Goal: Navigation & Orientation: Find specific page/section

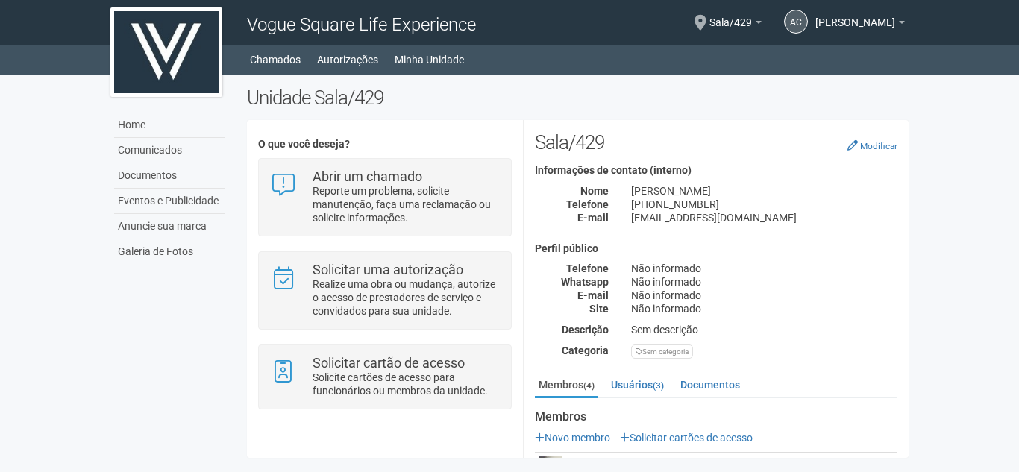
drag, startPoint x: 905, startPoint y: 221, endPoint x: 914, endPoint y: 298, distance: 76.5
click at [914, 298] on div "**********" at bounding box center [578, 276] width 684 height 379
drag, startPoint x: 905, startPoint y: 326, endPoint x: 898, endPoint y: 387, distance: 61.6
click at [898, 387] on div "**********" at bounding box center [715, 359] width 385 height 456
click at [650, 384] on link "Usuários (3)" at bounding box center [637, 385] width 60 height 22
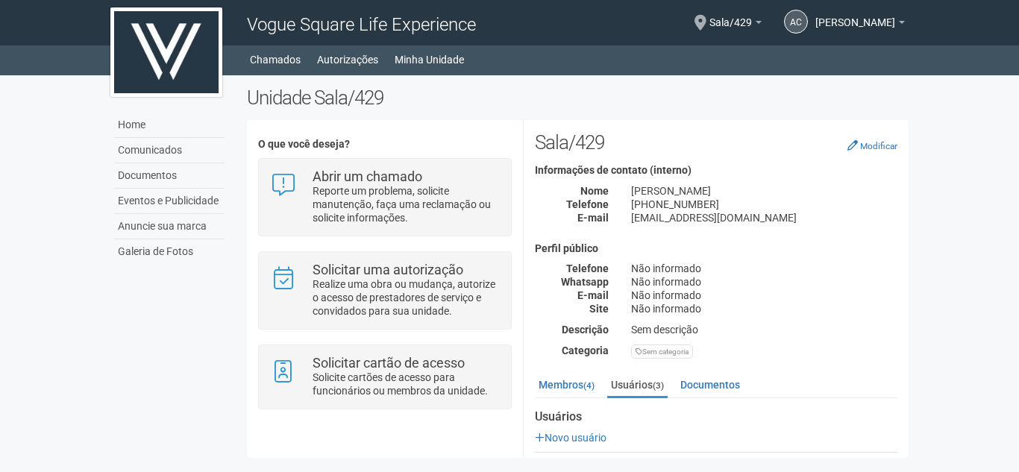
click at [905, 400] on div "Membros (4) Usuários (3) Documentos Membros Novo membro Solicitar cartões de ac…" at bounding box center [715, 474] width 385 height 200
click at [909, 460] on div "**********" at bounding box center [578, 276] width 684 height 379
click at [909, 383] on div "**********" at bounding box center [578, 276] width 684 height 379
click at [908, 365] on div "**********" at bounding box center [578, 276] width 684 height 379
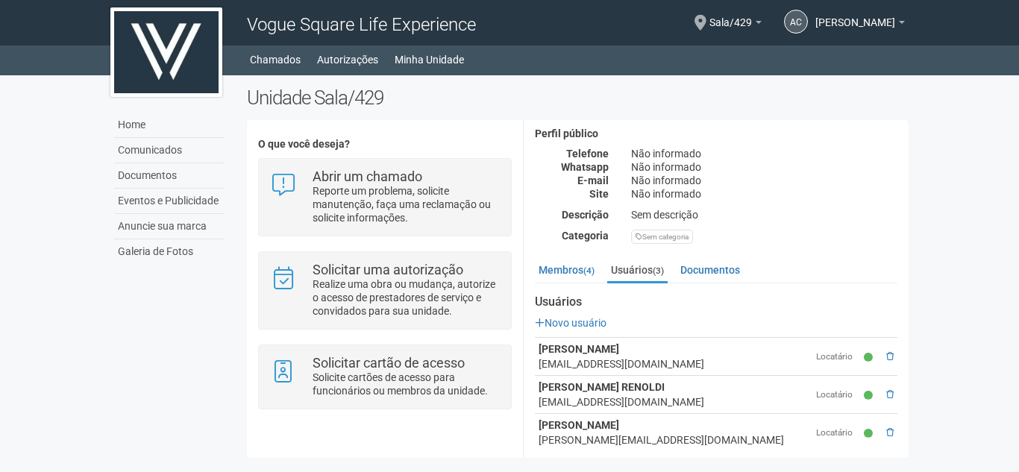
scroll to position [126, 0]
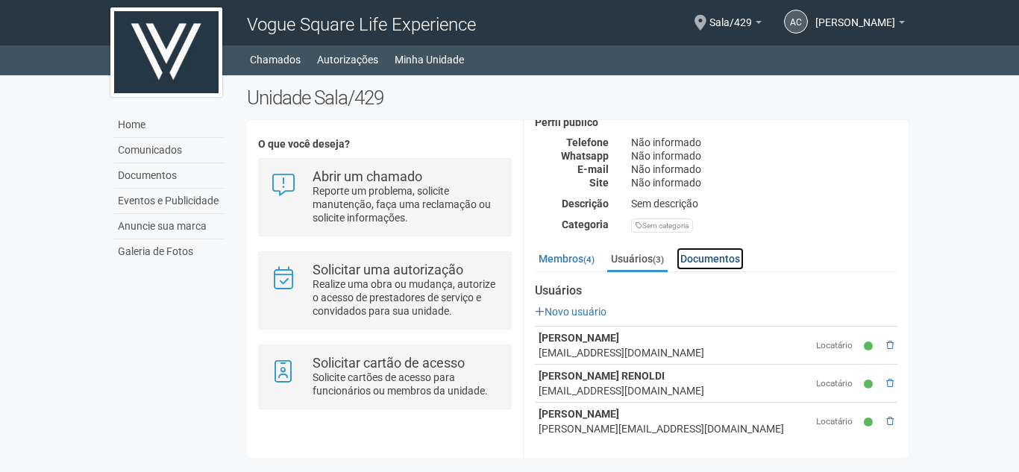
click at [723, 259] on link "Documentos" at bounding box center [709, 259] width 67 height 22
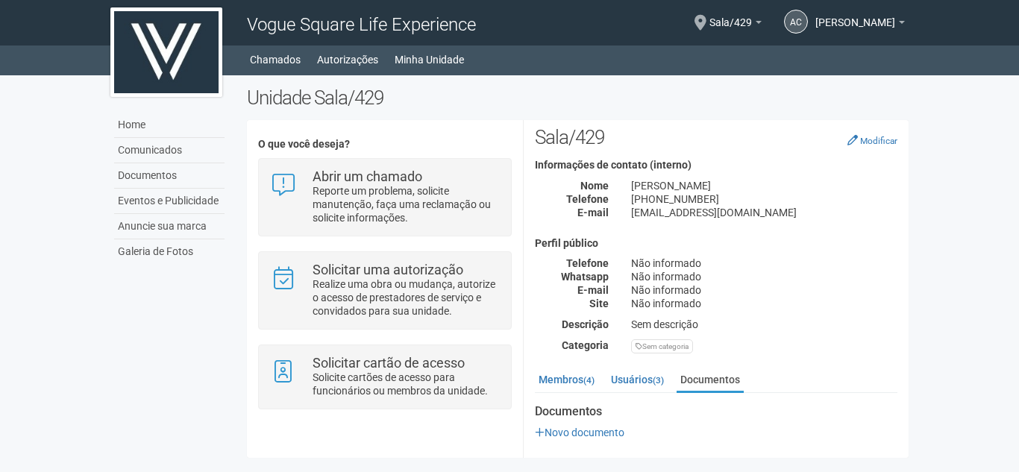
scroll to position [4, 0]
click at [908, 455] on div "**********" at bounding box center [578, 276] width 684 height 379
click at [636, 378] on link "Usuários (3)" at bounding box center [637, 380] width 60 height 22
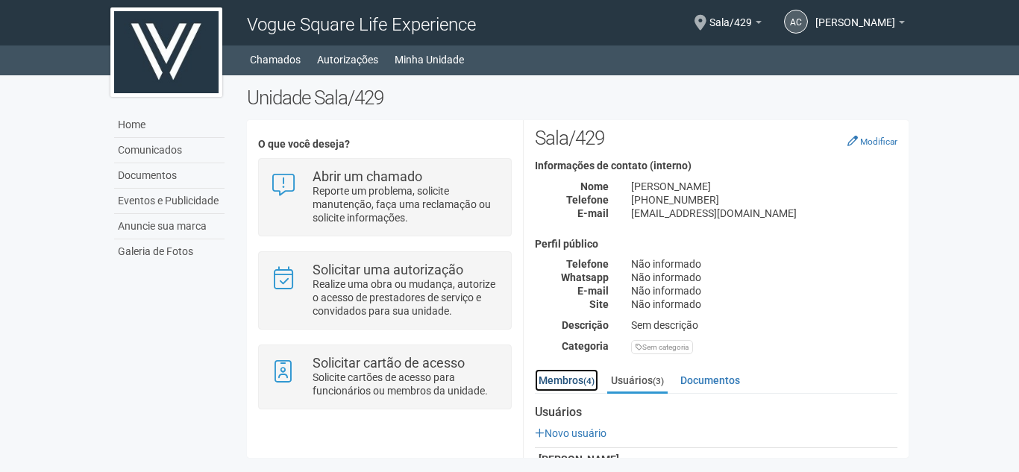
click at [569, 381] on link "Membros (4)" at bounding box center [566, 380] width 63 height 22
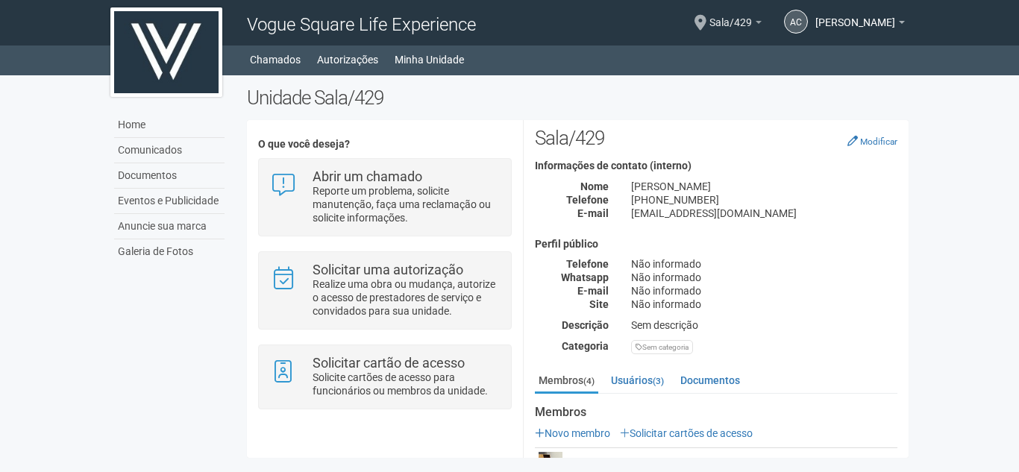
click at [755, 22] on b at bounding box center [758, 22] width 6 height 3
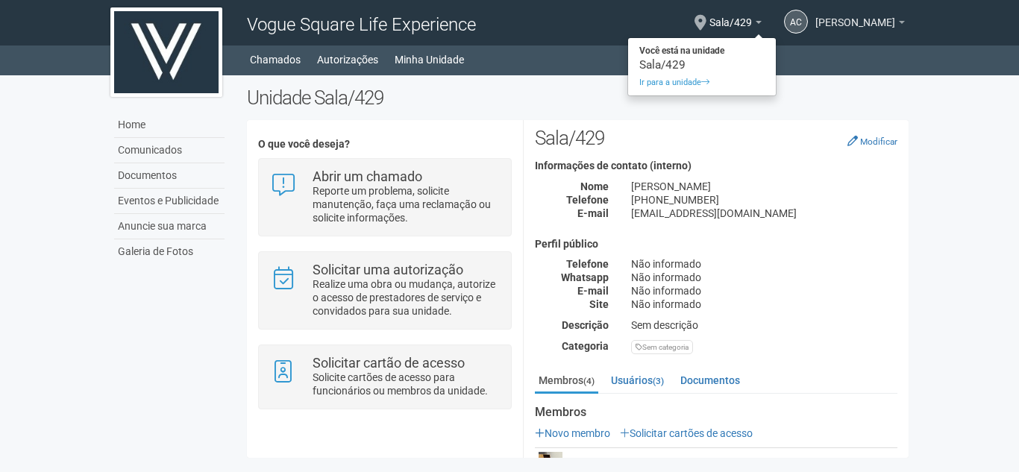
click at [903, 19] on link "[PERSON_NAME] [PERSON_NAME]" at bounding box center [859, 25] width 89 height 12
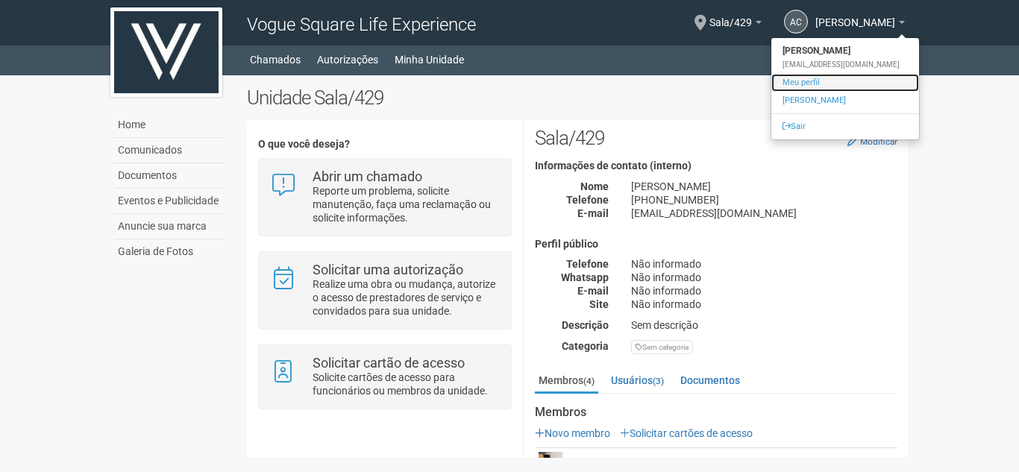
click at [801, 81] on link "Meu perfil" at bounding box center [845, 83] width 148 height 18
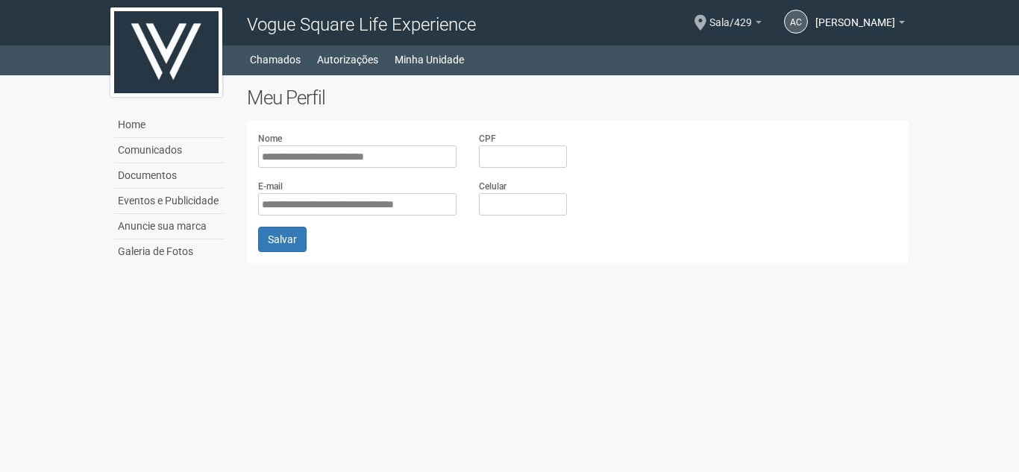
click at [725, 19] on link "Sala/429" at bounding box center [735, 25] width 52 height 12
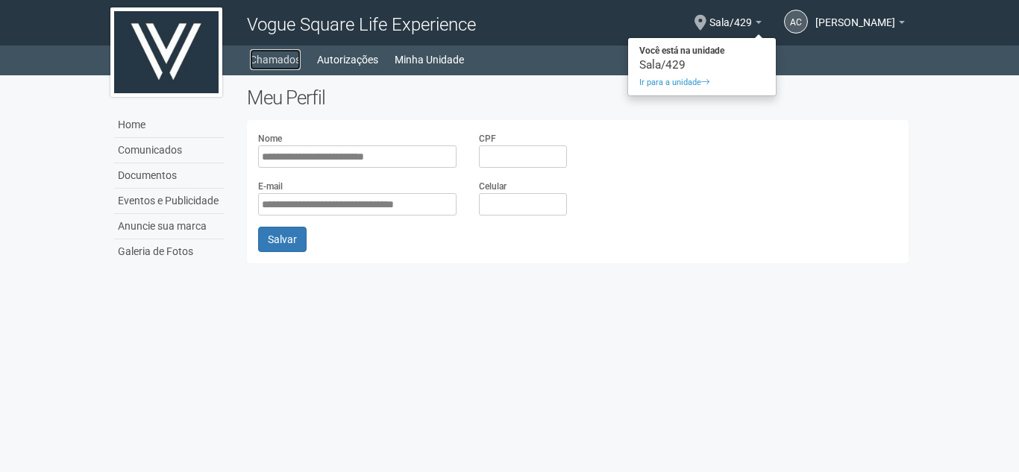
click at [272, 55] on link "Chamados" at bounding box center [275, 59] width 51 height 21
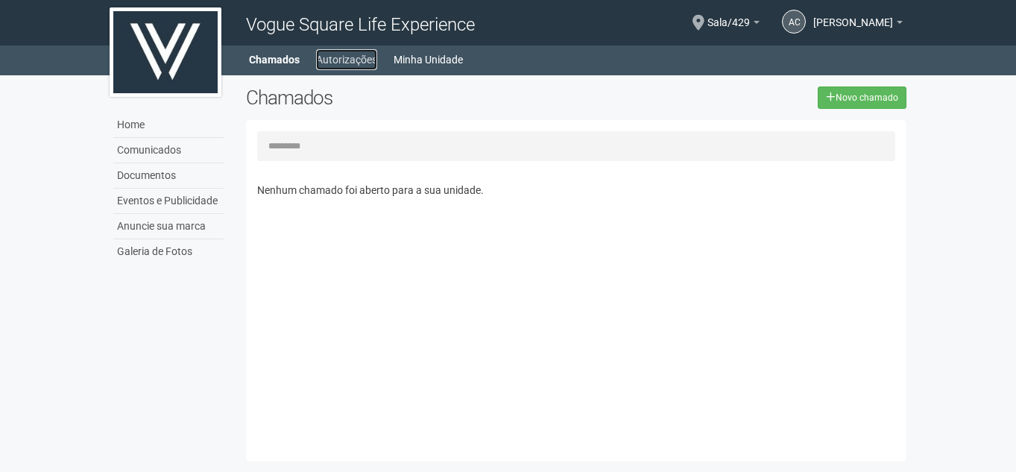
click at [345, 56] on link "Autorizações" at bounding box center [346, 59] width 61 height 21
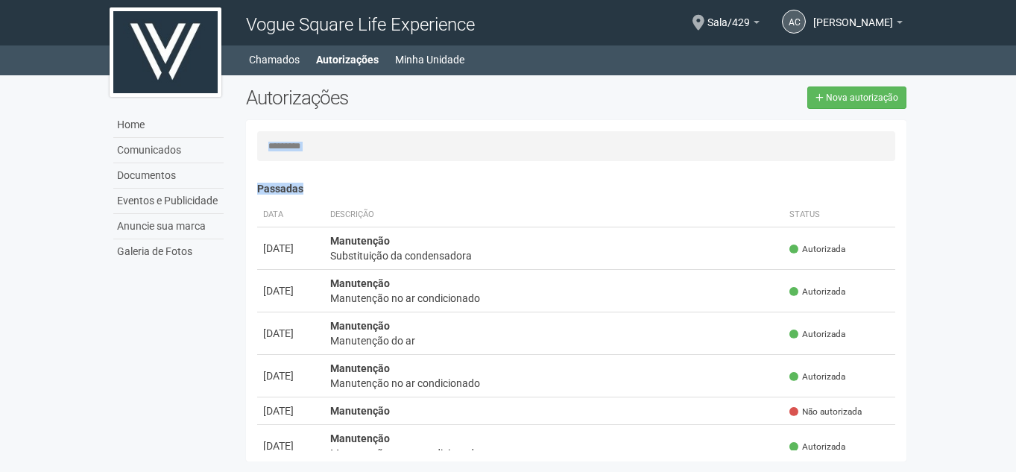
drag, startPoint x: 1013, startPoint y: 108, endPoint x: 1012, endPoint y: 207, distance: 98.4
click at [1012, 207] on body "Aguarde... Vogue Square Life Experience AC Ana Cristina Vieira Lacerda Ana Cris…" at bounding box center [508, 236] width 1016 height 472
click at [978, 149] on body "Aguarde... Vogue Square Life Experience AC Ana Cristina Vieira Lacerda Ana Cris…" at bounding box center [508, 236] width 1016 height 472
click at [1015, 364] on body "Aguarde... Vogue Square Life Experience AC Ana Cristina Vieira Lacerda Ana Cris…" at bounding box center [508, 236] width 1016 height 472
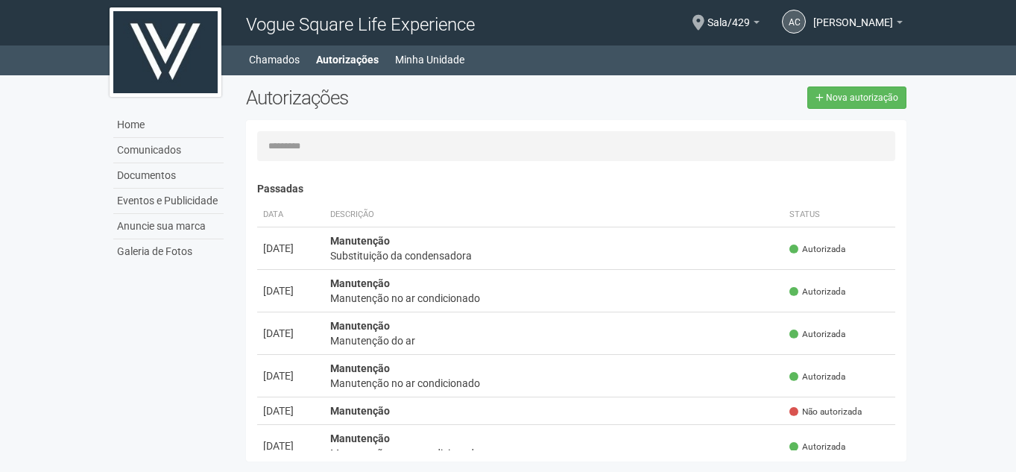
drag, startPoint x: 1015, startPoint y: 34, endPoint x: 1005, endPoint y: 116, distance: 83.3
click at [1014, 126] on body "Aguarde... Vogue Square Life Experience AC Ana Cristina Vieira Lacerda Ana Cris…" at bounding box center [508, 236] width 1016 height 472
click at [993, 99] on body "Aguarde... Vogue Square Life Experience AC Ana Cristina Vieira Lacerda Ana Cris…" at bounding box center [508, 236] width 1016 height 472
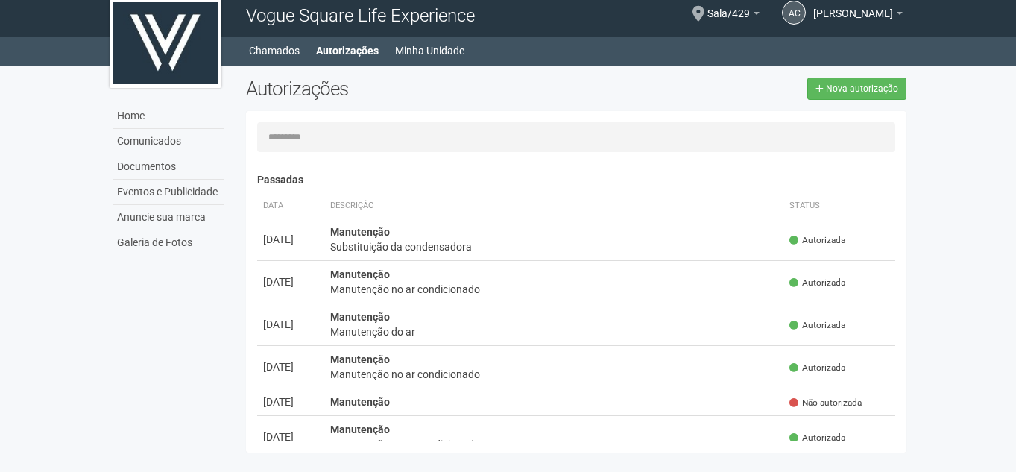
scroll to position [23, 0]
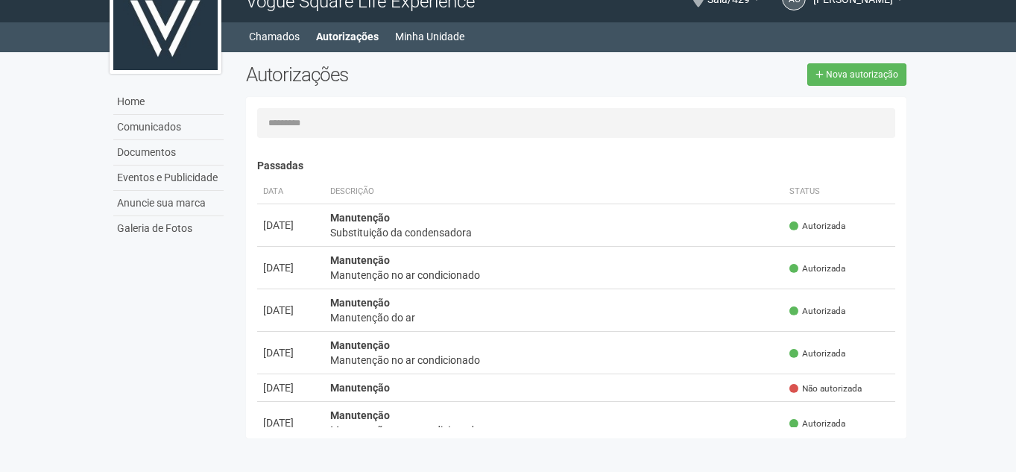
drag, startPoint x: 1016, startPoint y: 471, endPoint x: 1017, endPoint y: 502, distance: 31.4
click at [1016, 449] on html "Aguarde... Vogue Square Life Experience AC Ana Cristina Vieira Lacerda Ana Cris…" at bounding box center [508, 213] width 1016 height 472
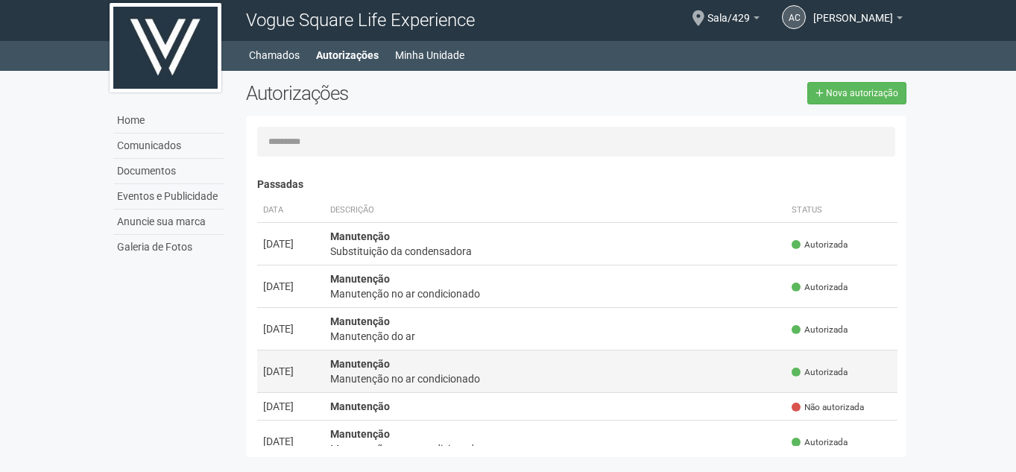
scroll to position [0, 0]
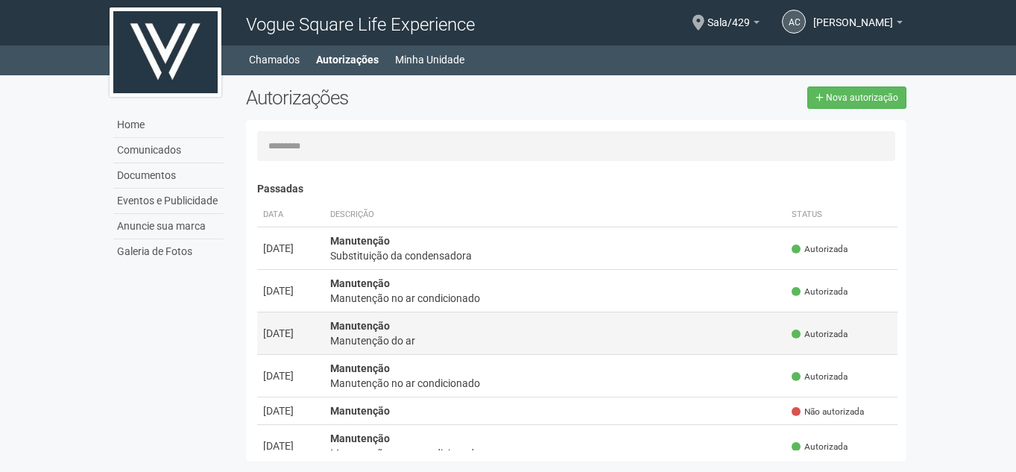
click at [588, 351] on td "Manutenção Manutenção do ar" at bounding box center [555, 333] width 462 height 43
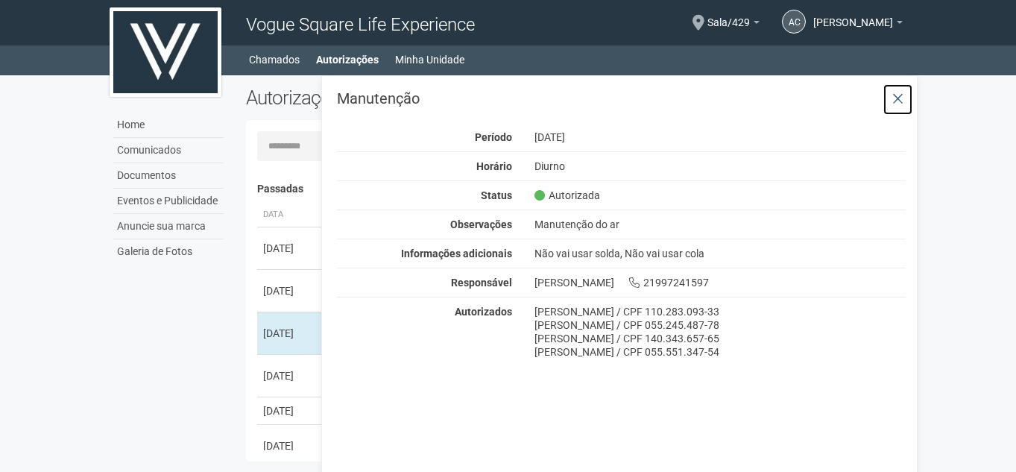
click at [902, 93] on icon at bounding box center [898, 99] width 11 height 15
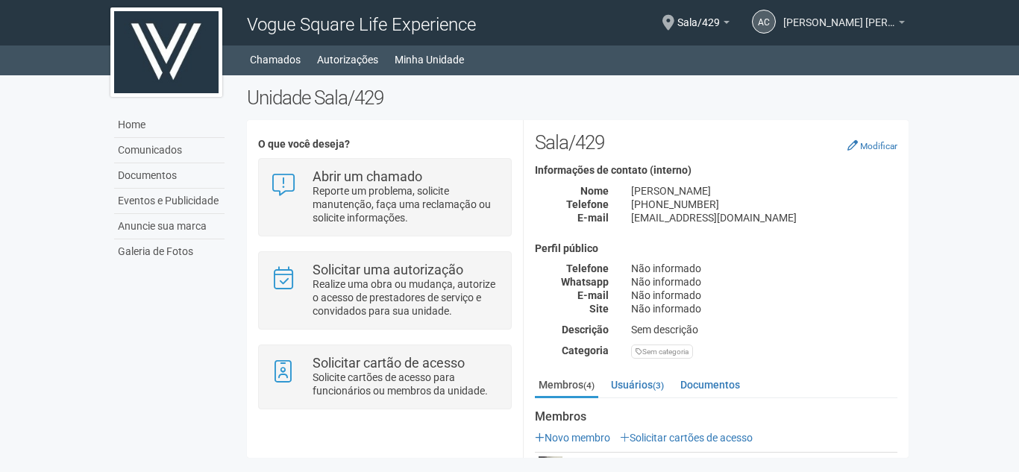
click at [903, 22] on b at bounding box center [902, 22] width 6 height 3
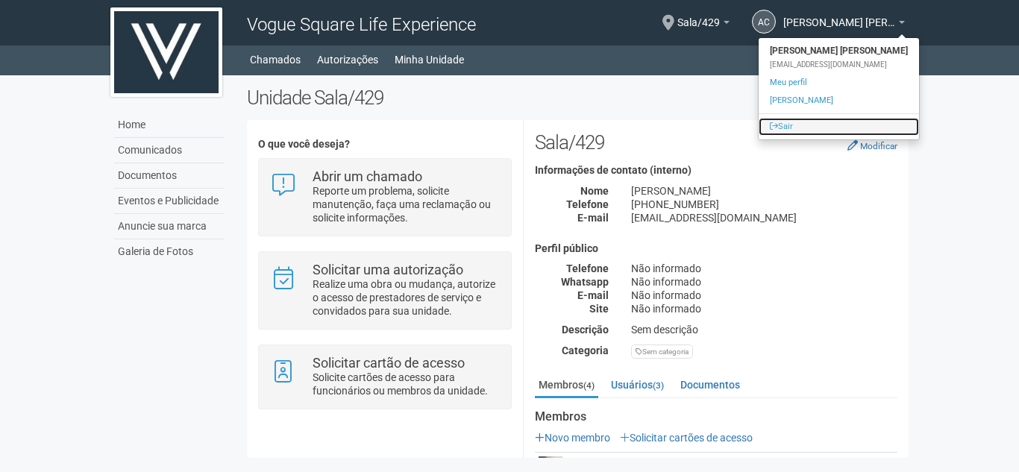
click at [797, 125] on link "Sair" at bounding box center [838, 127] width 160 height 18
